Goal: Information Seeking & Learning: Understand process/instructions

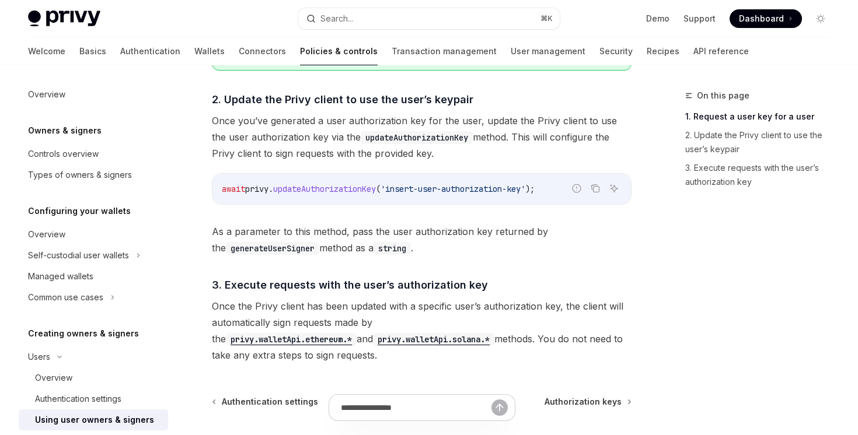
scroll to position [849, 0]
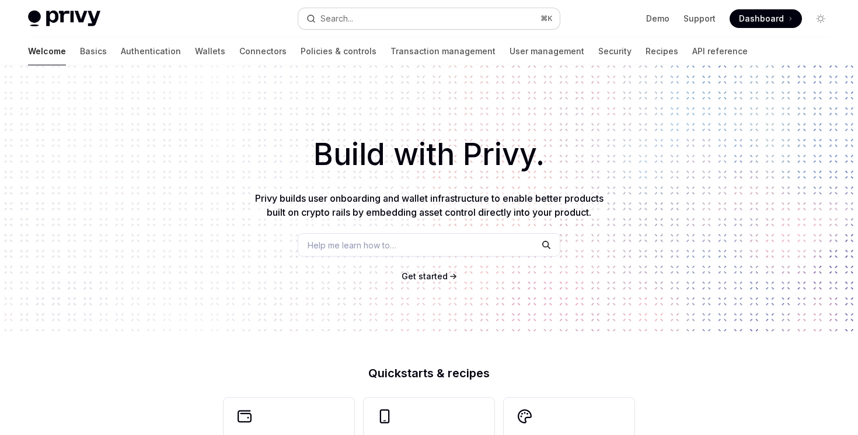
click at [360, 19] on button "Search... ⌘ K" at bounding box center [428, 18] width 261 height 21
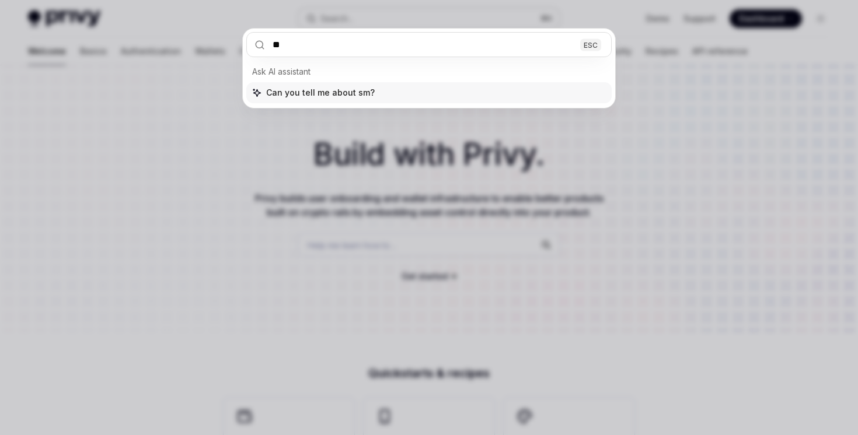
type input "***"
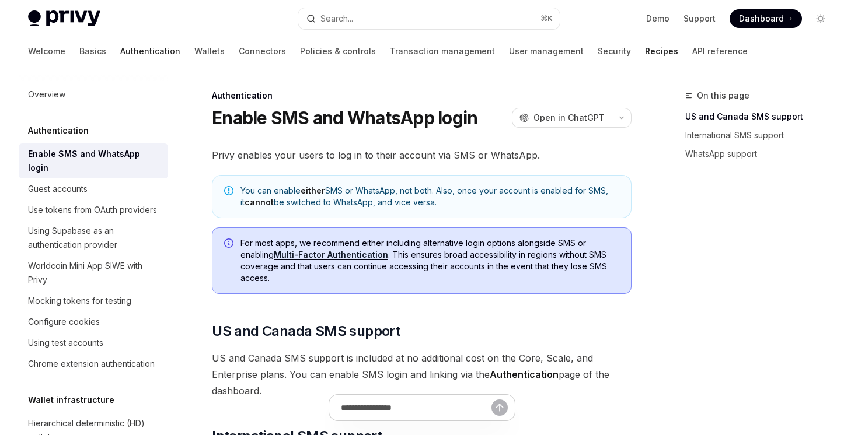
click at [120, 55] on link "Authentication" at bounding box center [150, 51] width 60 height 28
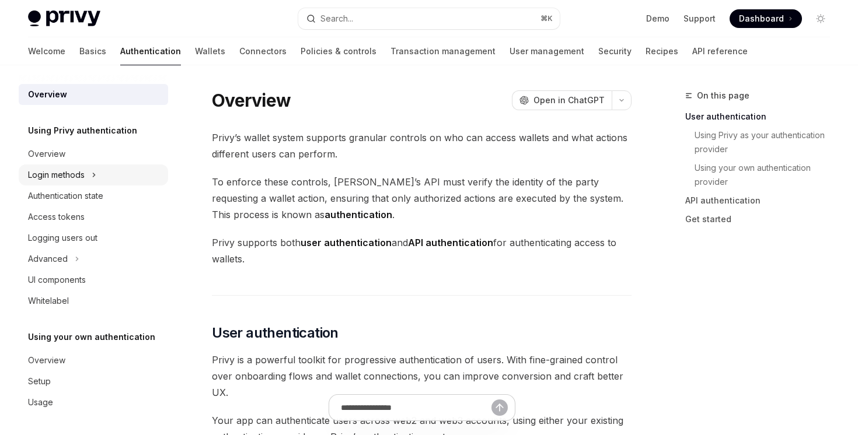
click at [83, 176] on div "Login methods" at bounding box center [56, 175] width 57 height 14
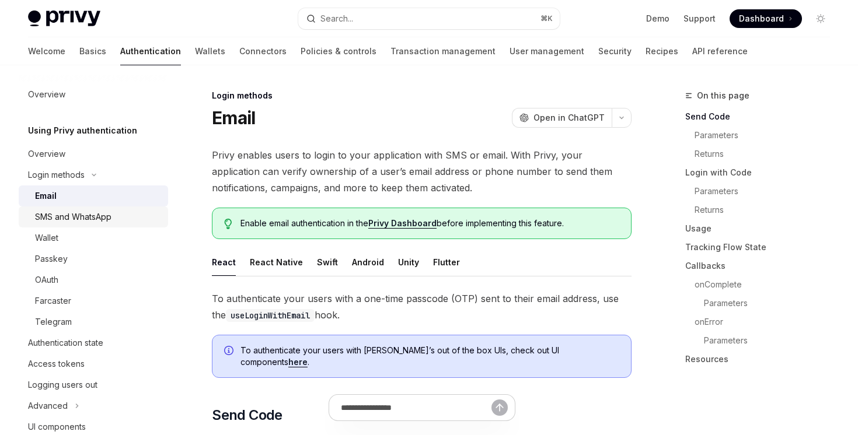
click at [81, 219] on div "SMS and WhatsApp" at bounding box center [73, 217] width 76 height 14
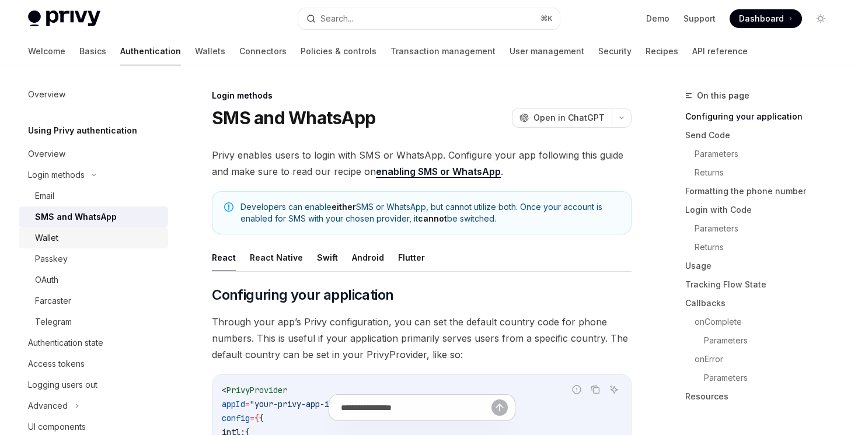
click at [120, 245] on link "Wallet" at bounding box center [93, 238] width 149 height 21
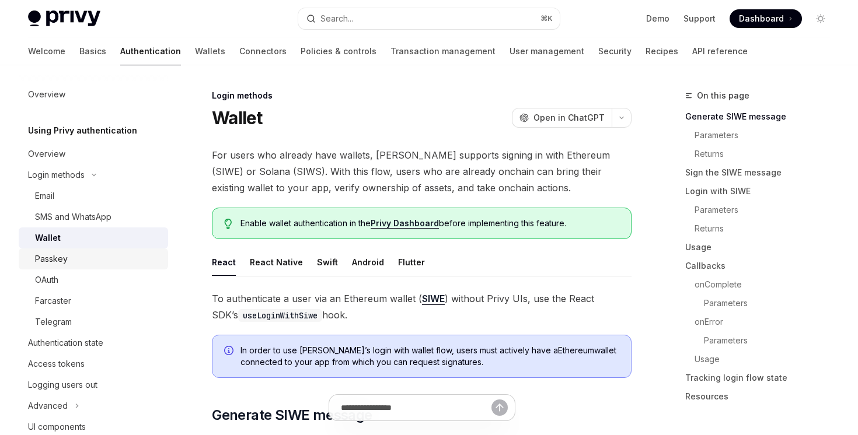
click at [115, 263] on div "Passkey" at bounding box center [98, 259] width 126 height 14
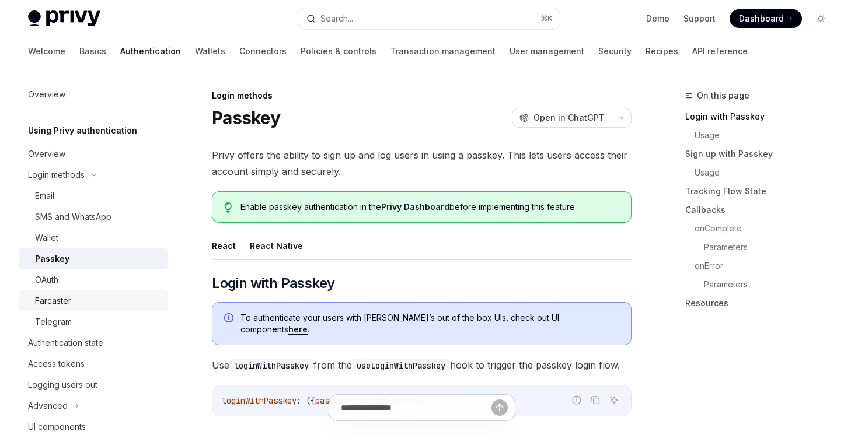
click at [100, 307] on div "Farcaster" at bounding box center [98, 301] width 126 height 14
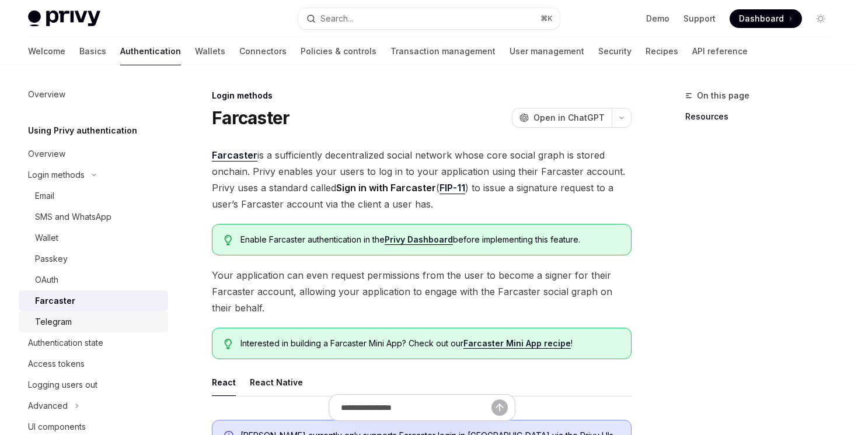
click at [100, 321] on div "Telegram" at bounding box center [98, 322] width 126 height 14
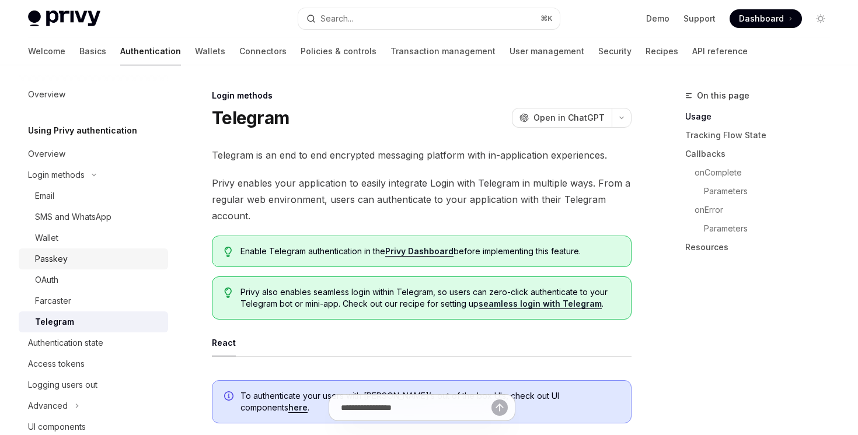
click at [97, 256] on div "Passkey" at bounding box center [98, 259] width 126 height 14
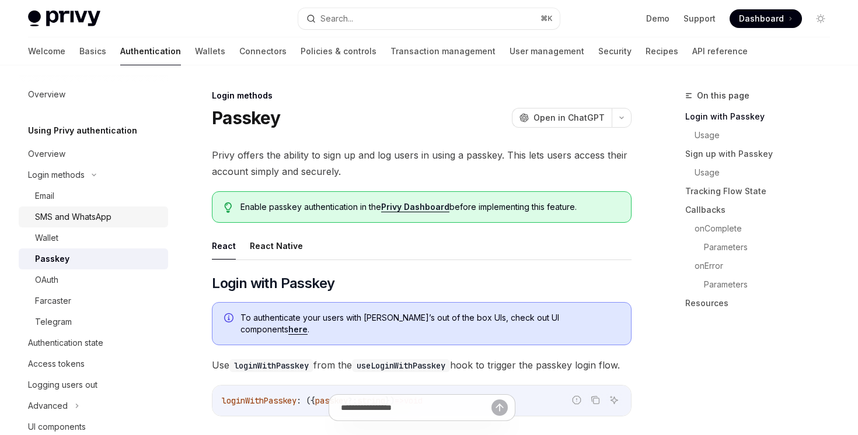
click at [97, 219] on div "SMS and WhatsApp" at bounding box center [73, 217] width 76 height 14
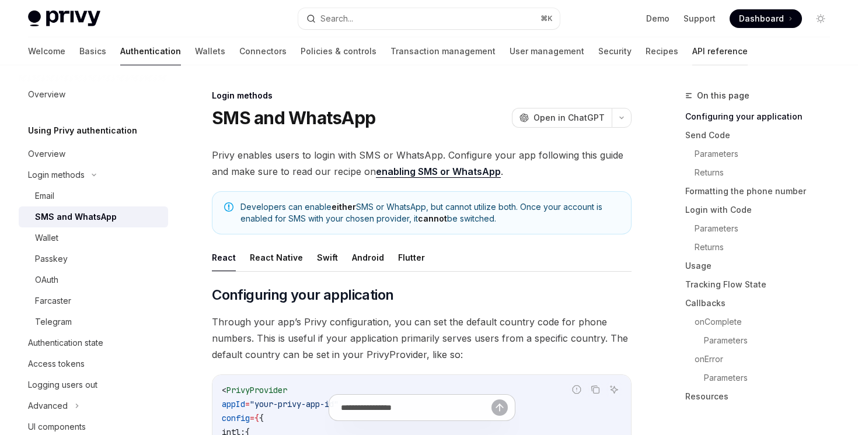
click at [692, 56] on link "API reference" at bounding box center [719, 51] width 55 height 28
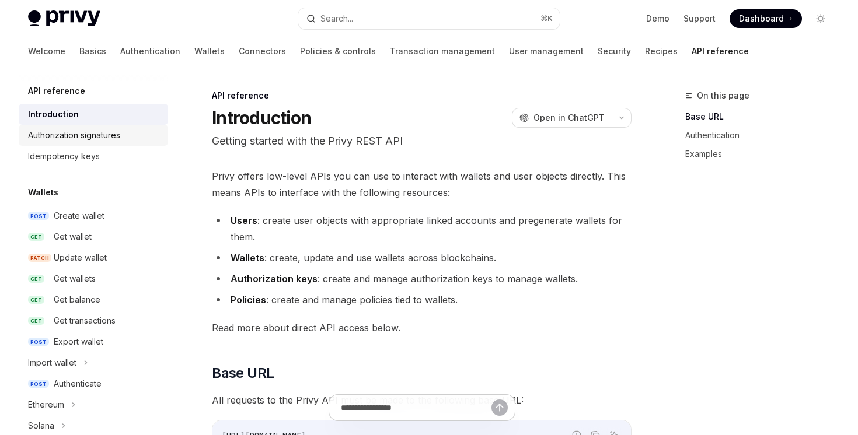
click at [114, 137] on div "Authorization signatures" at bounding box center [74, 135] width 92 height 14
click at [509, 53] on link "User management" at bounding box center [546, 51] width 75 height 28
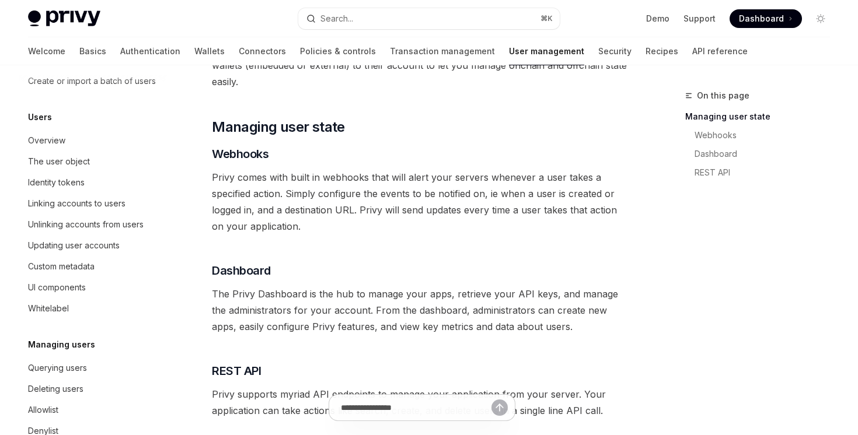
scroll to position [122, 0]
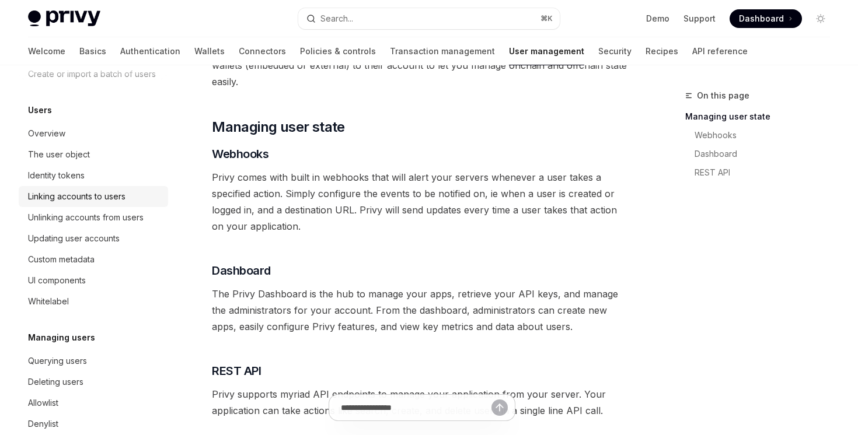
click at [77, 188] on link "Linking accounts to users" at bounding box center [93, 196] width 149 height 21
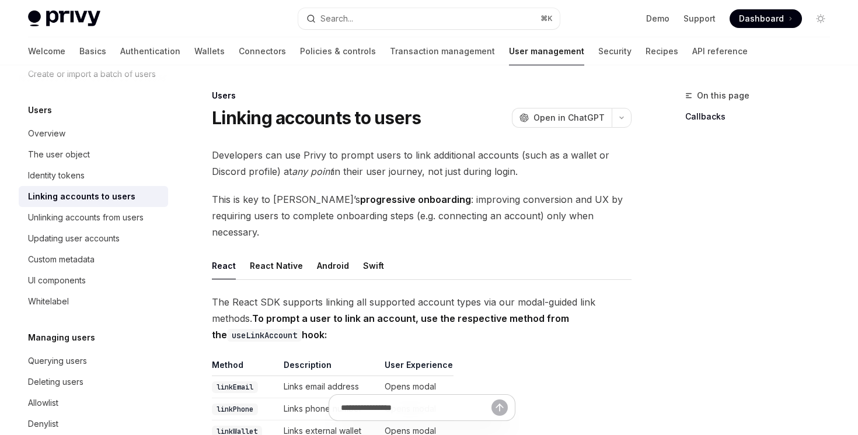
scroll to position [57, 0]
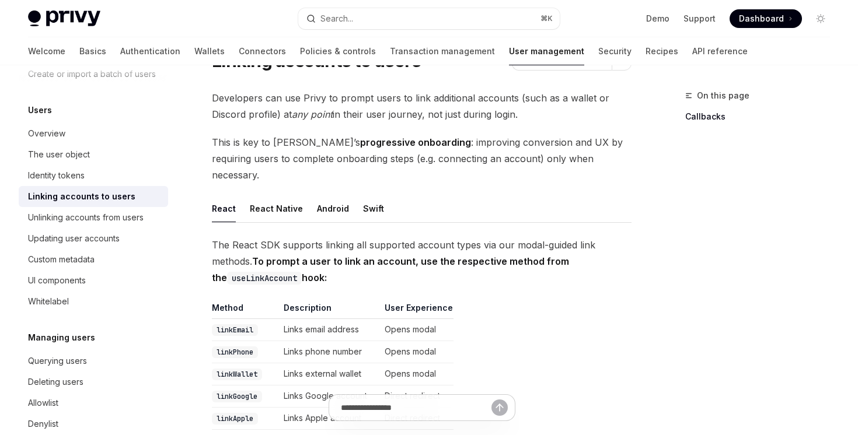
click at [274, 206] on ul "React React Native Android Swift" at bounding box center [421, 209] width 419 height 28
click at [274, 195] on button "React Native" at bounding box center [276, 208] width 53 height 27
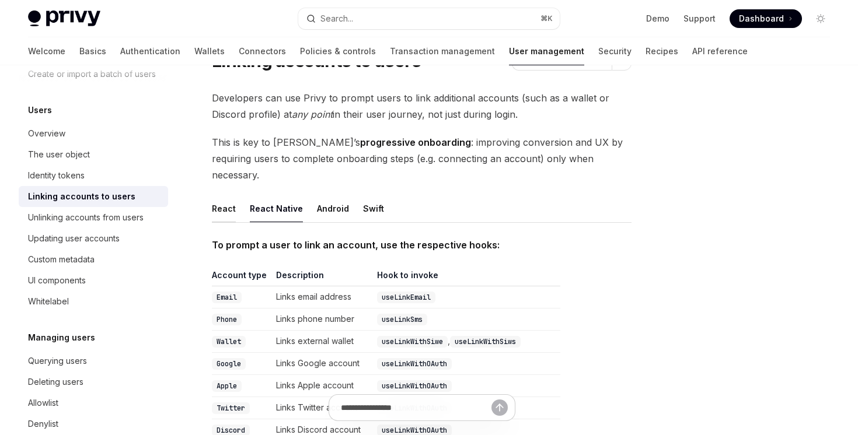
click at [220, 199] on button "React" at bounding box center [224, 208] width 24 height 27
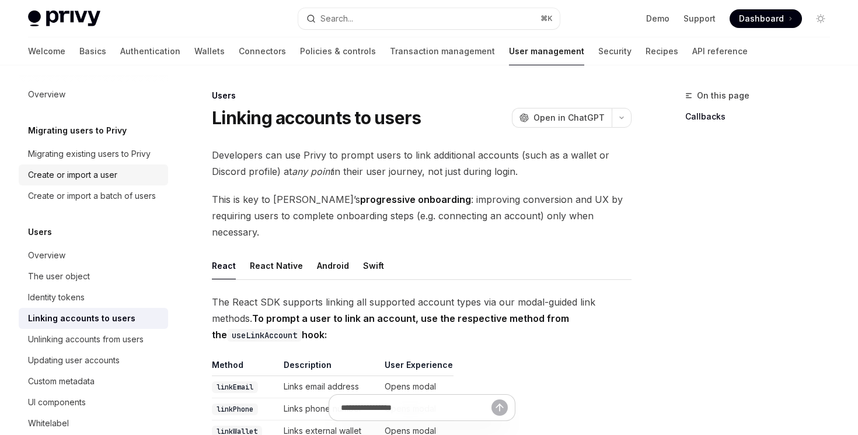
click at [151, 180] on div "Create or import a user" at bounding box center [94, 175] width 133 height 14
type textarea "*"
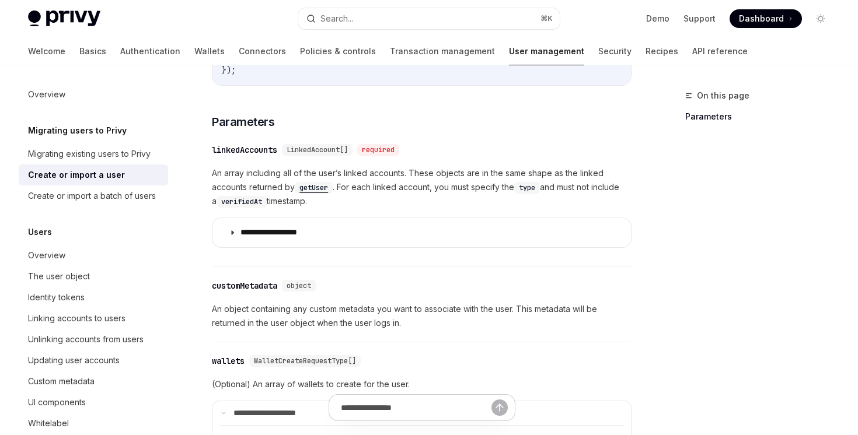
scroll to position [434, 0]
